Goal: Task Accomplishment & Management: Use online tool/utility

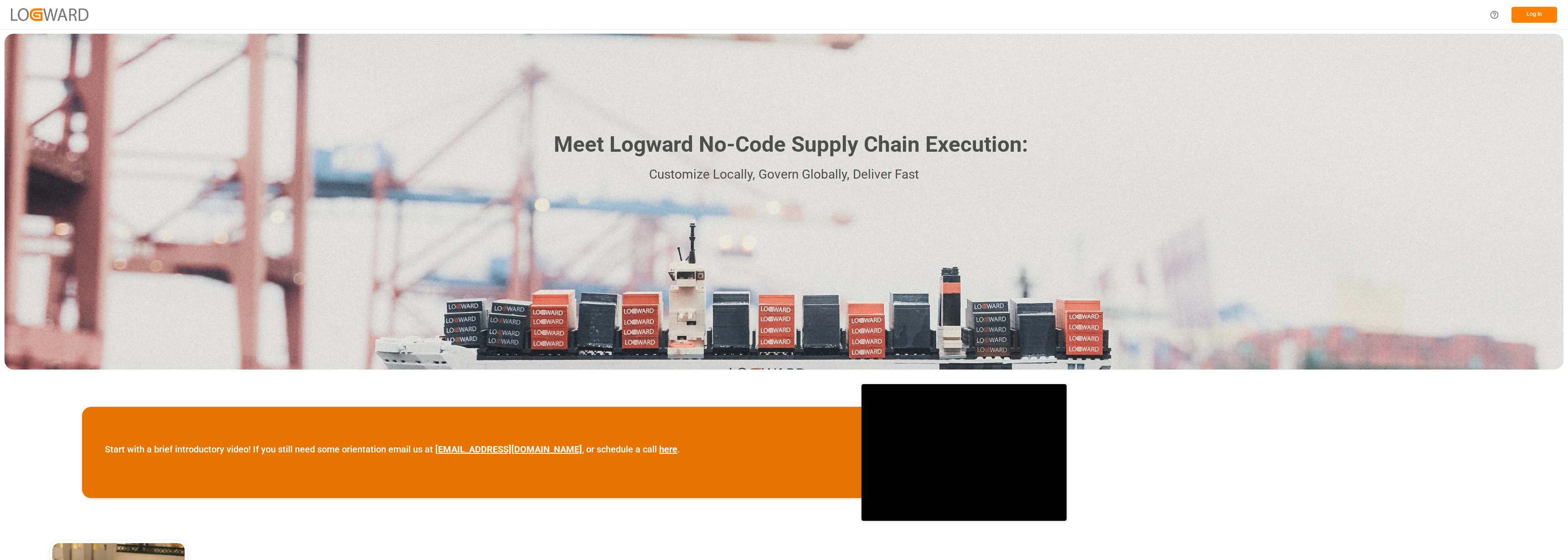
click at [1525, 11] on button "Log In" at bounding box center [1535, 14] width 46 height 16
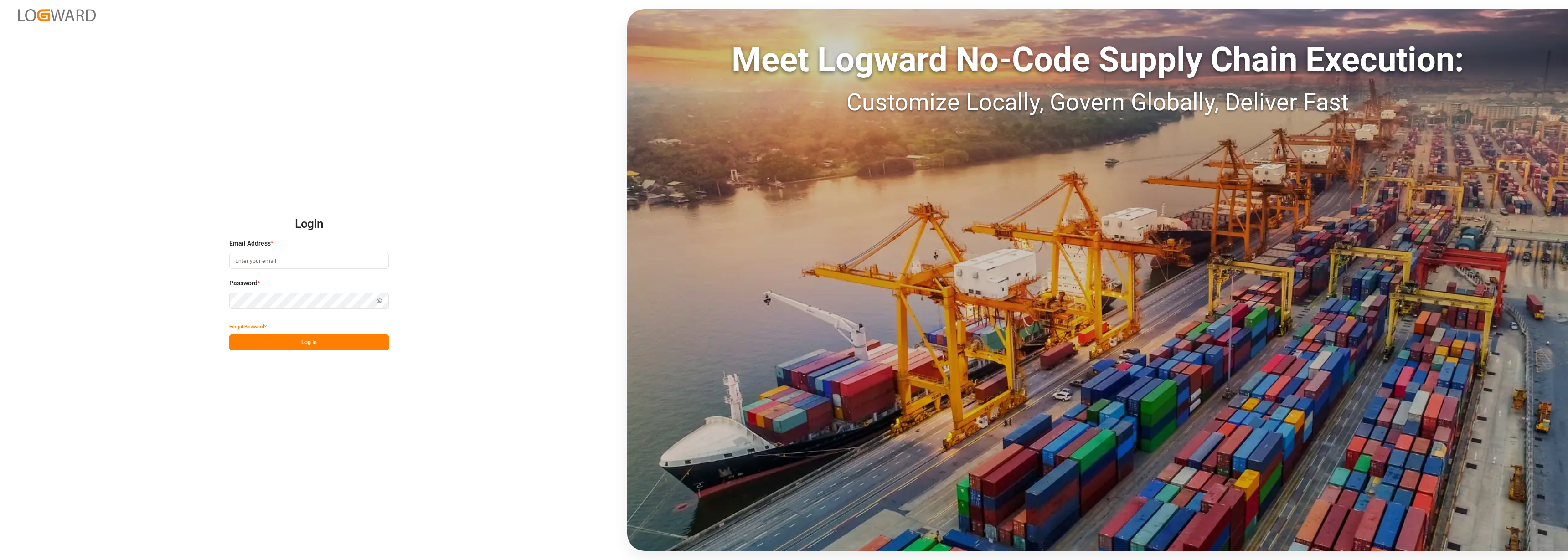
type input "[PERSON_NAME][EMAIL_ADDRESS][DOMAIN_NAME]"
click at [298, 342] on button "Log In" at bounding box center [310, 342] width 160 height 16
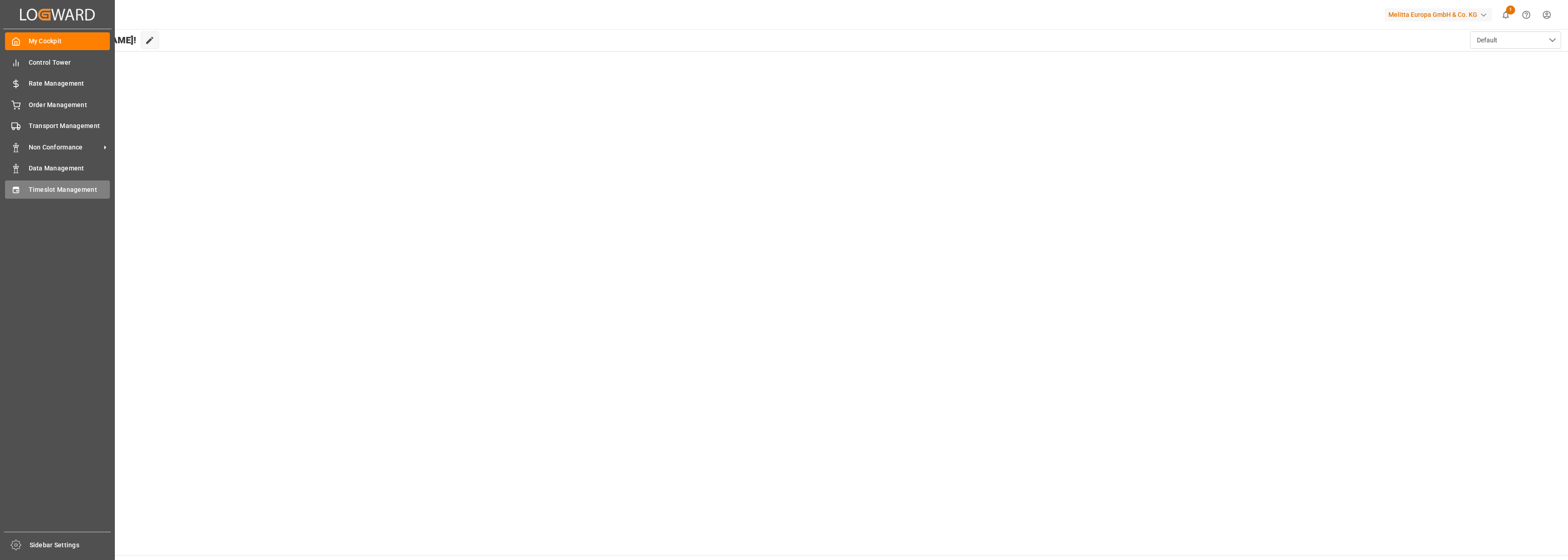
click at [55, 185] on span "Timeslot Management" at bounding box center [70, 189] width 82 height 9
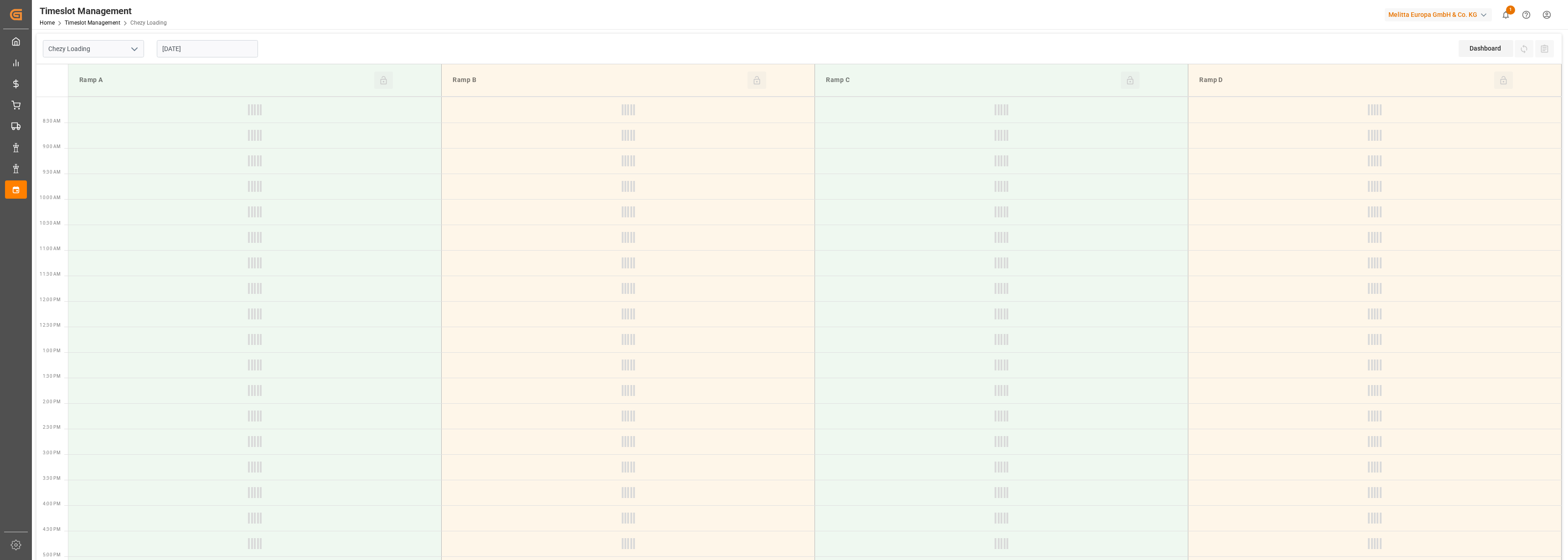
type input "Chezy Loading"
